Goal: Task Accomplishment & Management: Complete application form

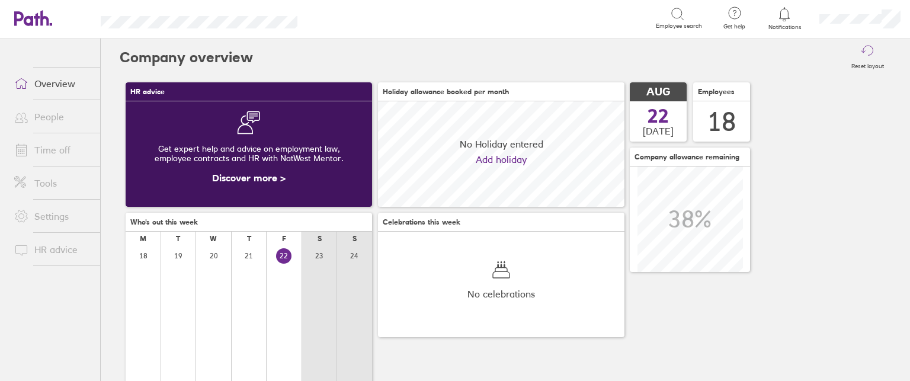
scroll to position [105, 246]
click at [59, 114] on link "People" at bounding box center [52, 117] width 95 height 24
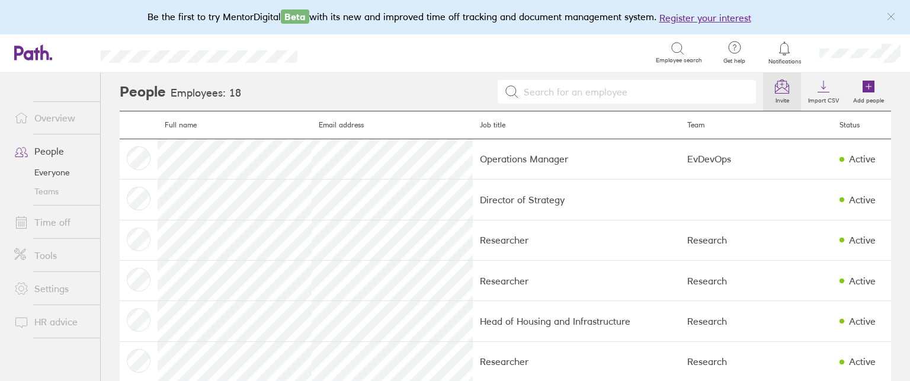
click at [775, 85] on icon at bounding box center [782, 86] width 14 height 14
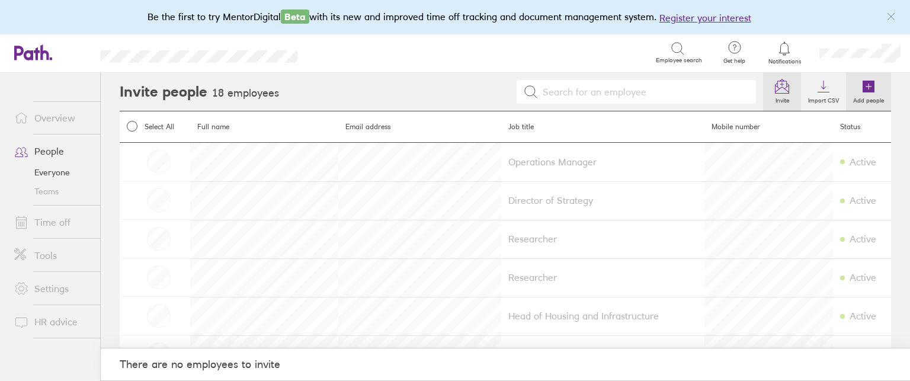
click at [863, 88] on icon at bounding box center [869, 87] width 12 height 12
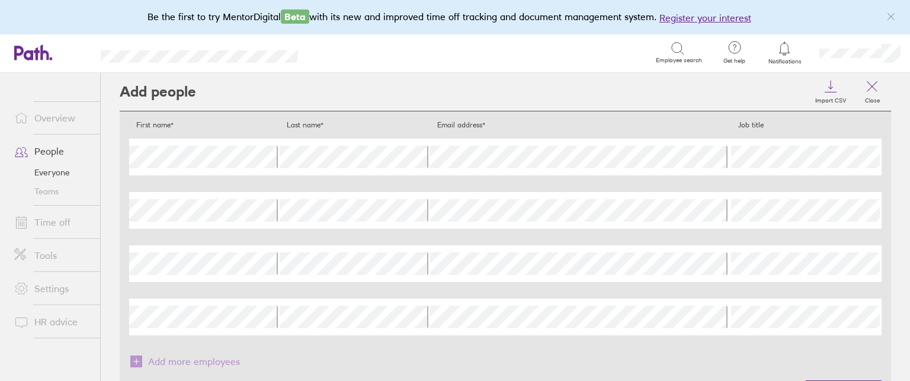
scroll to position [55, 0]
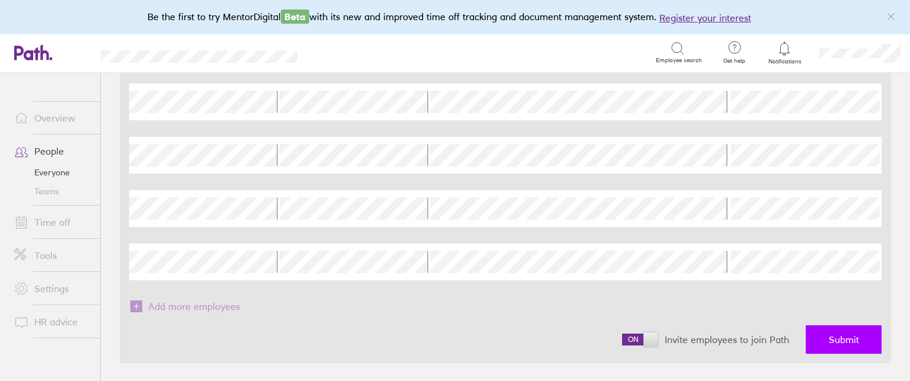
click at [849, 335] on span "Submit" at bounding box center [844, 339] width 30 height 11
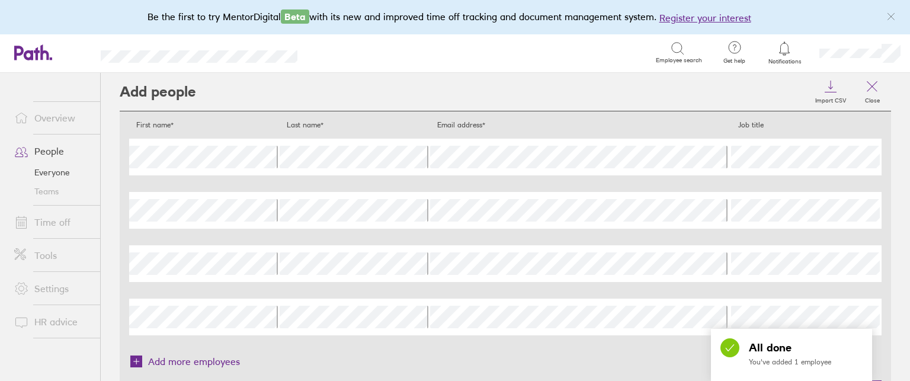
scroll to position [0, 0]
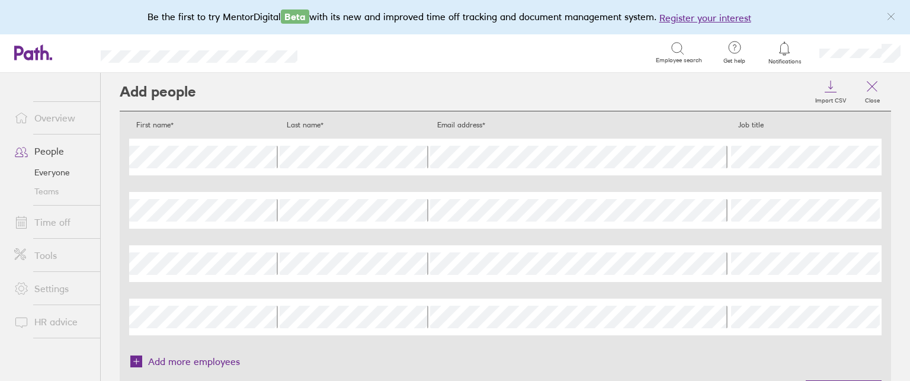
click at [51, 178] on link "Everyone" at bounding box center [52, 172] width 95 height 19
